Goal: Navigation & Orientation: Understand site structure

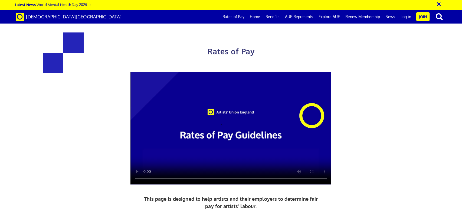
scroll to position [0, 6]
click at [438, 70] on div "Rates of Pay This page is designed to help artists and their employers to deter…" at bounding box center [231, 148] width 471 height 287
click at [232, 18] on link "Rates of Pay" at bounding box center [233, 17] width 27 height 14
click at [261, 18] on link "Home" at bounding box center [255, 17] width 16 height 14
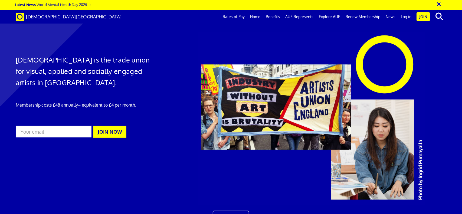
scroll to position [0, 6]
click at [279, 18] on link "Benefits" at bounding box center [273, 17] width 20 height 14
click at [332, 18] on link "Explore AUE" at bounding box center [329, 17] width 27 height 14
